Goal: Find specific page/section: Find specific page/section

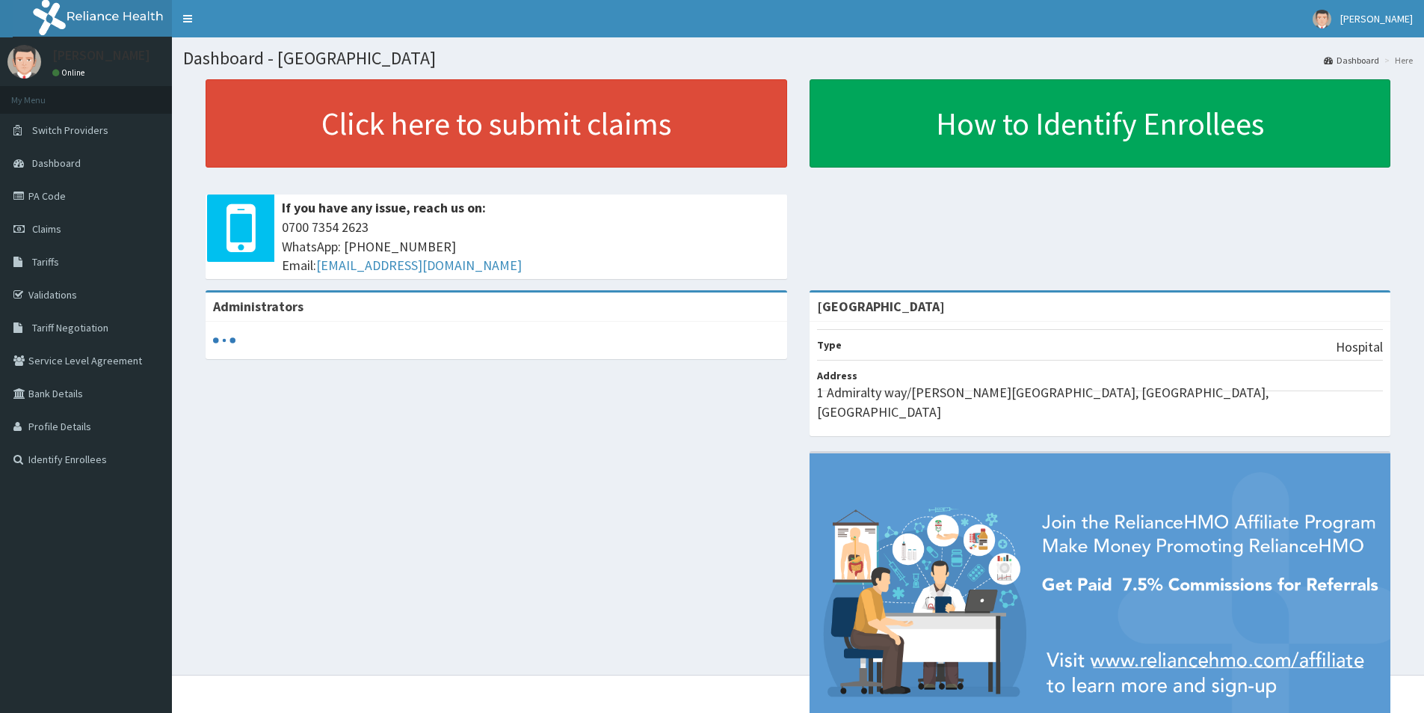
click at [49, 194] on link "PA Code" at bounding box center [86, 195] width 172 height 33
click at [69, 191] on link "PA Code" at bounding box center [86, 195] width 172 height 33
